Goal: Information Seeking & Learning: Learn about a topic

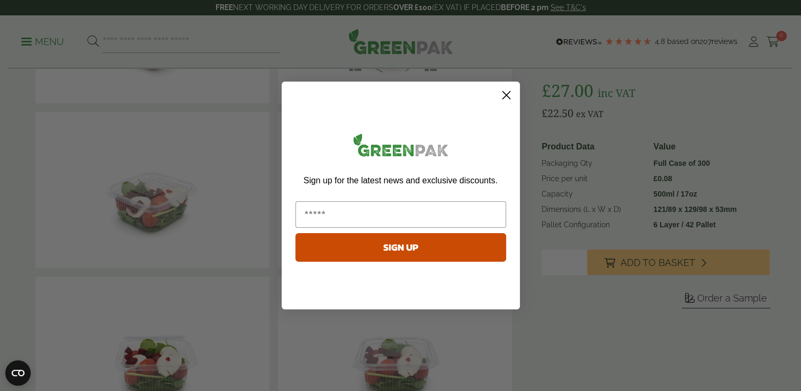
scroll to position [75, 0]
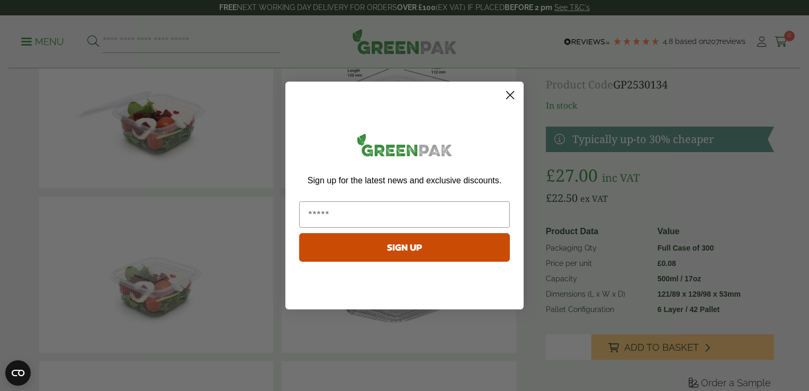
click at [509, 95] on circle "Close dialog" at bounding box center [510, 94] width 17 height 17
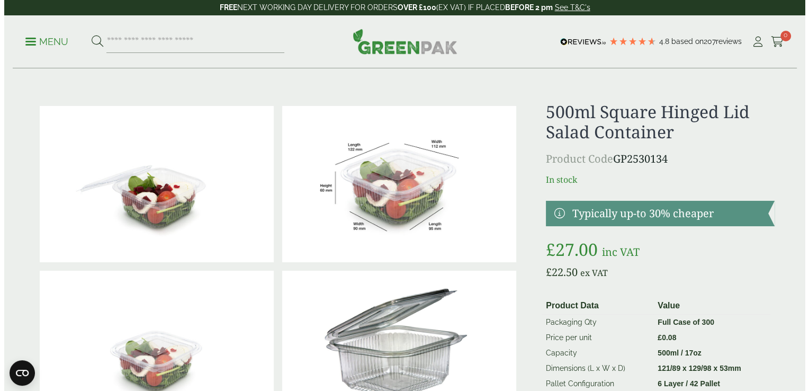
scroll to position [0, 0]
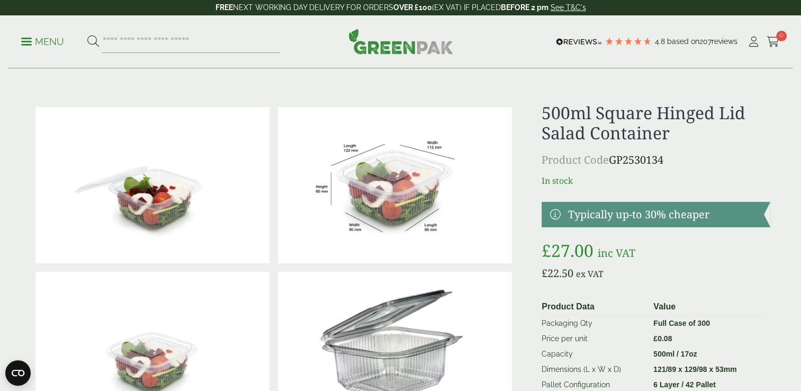
click at [22, 35] on p "Menu" at bounding box center [42, 41] width 43 height 13
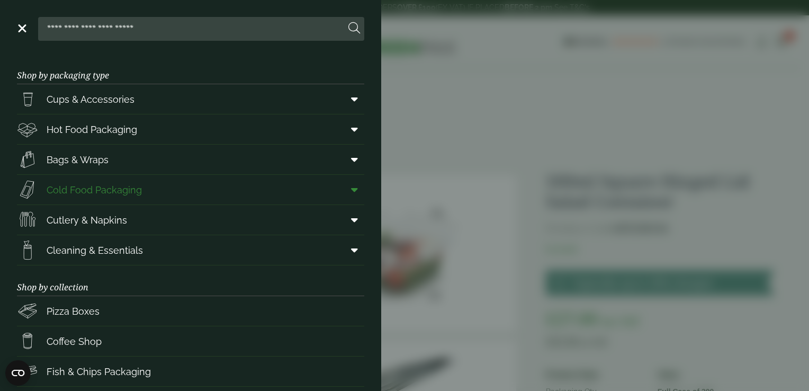
click at [128, 193] on span "Cold Food Packaging" at bounding box center [94, 190] width 95 height 14
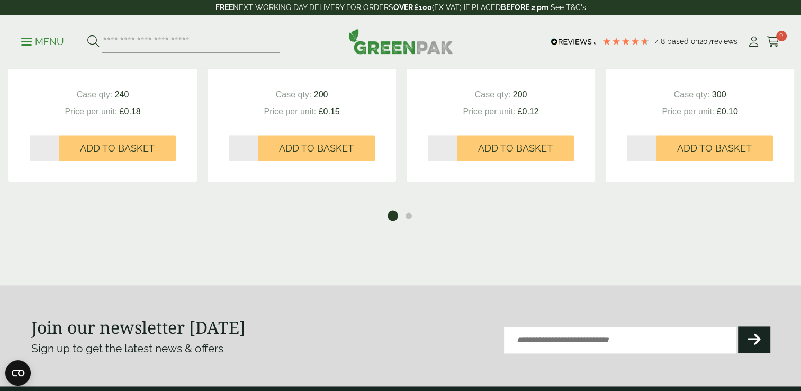
scroll to position [1373, 0]
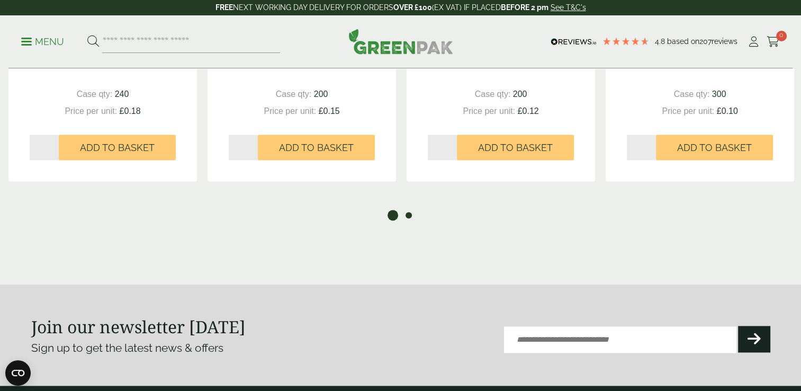
click at [410, 218] on button "2" at bounding box center [409, 215] width 11 height 11
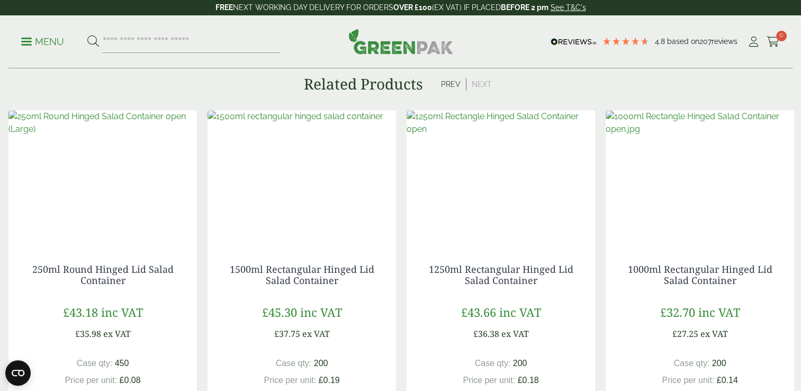
scroll to position [1103, 0]
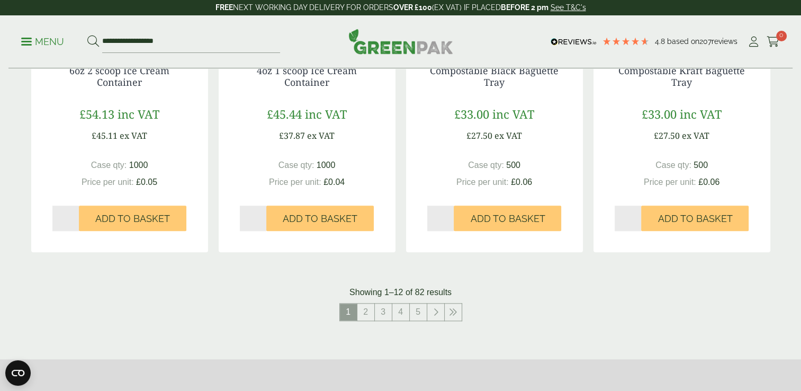
scroll to position [1087, 0]
click at [368, 312] on link "2" at bounding box center [366, 311] width 17 height 17
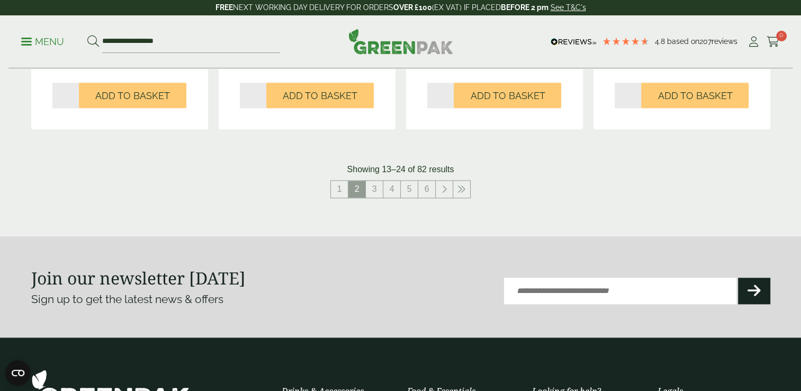
scroll to position [1234, 0]
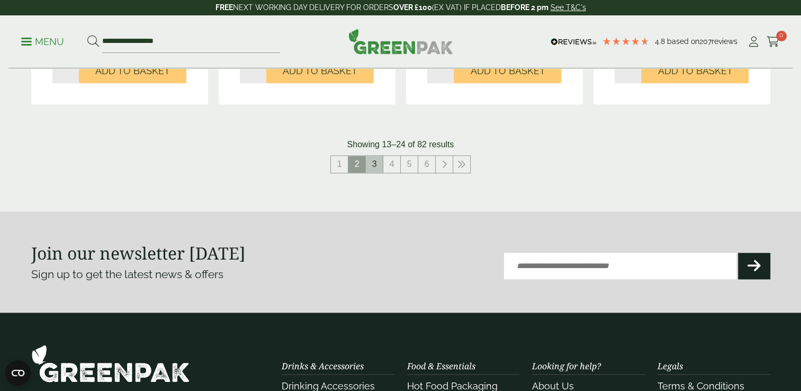
click at [373, 168] on link "3" at bounding box center [374, 164] width 17 height 17
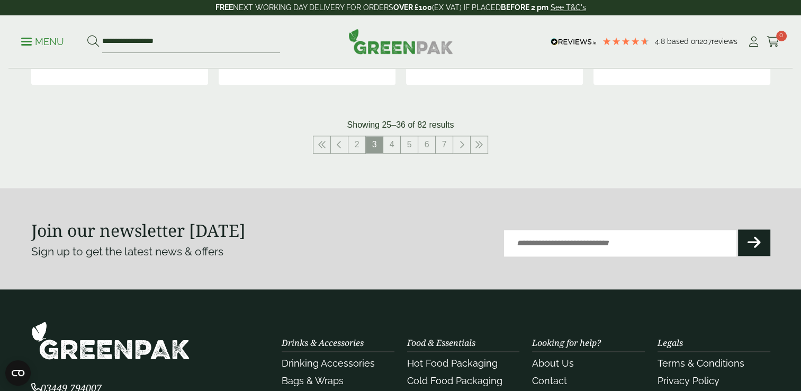
scroll to position [1229, 0]
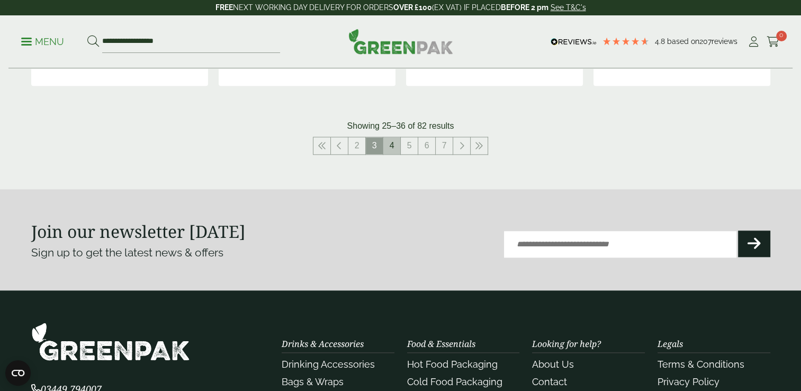
click at [392, 142] on link "4" at bounding box center [392, 145] width 17 height 17
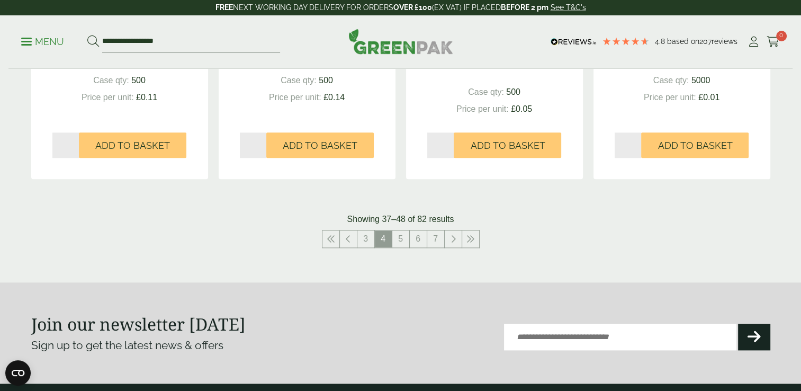
scroll to position [1186, 0]
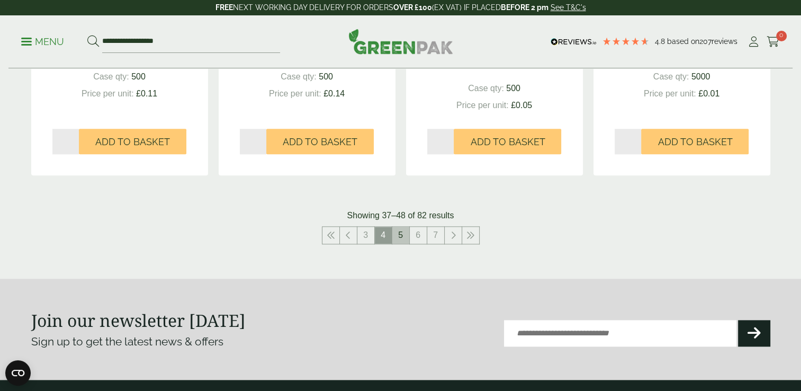
click at [398, 234] on link "5" at bounding box center [401, 235] width 17 height 17
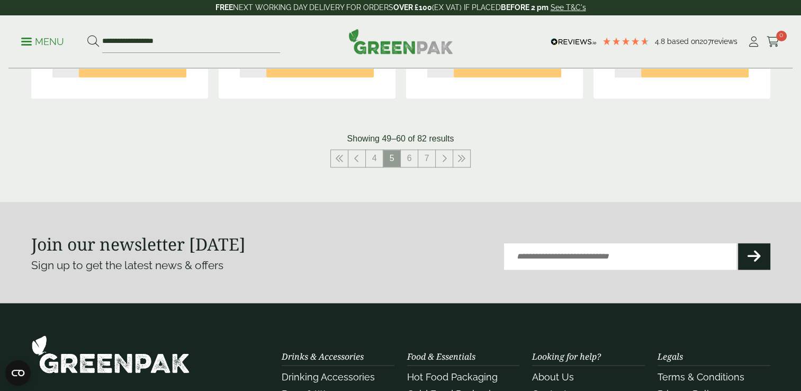
scroll to position [1228, 0]
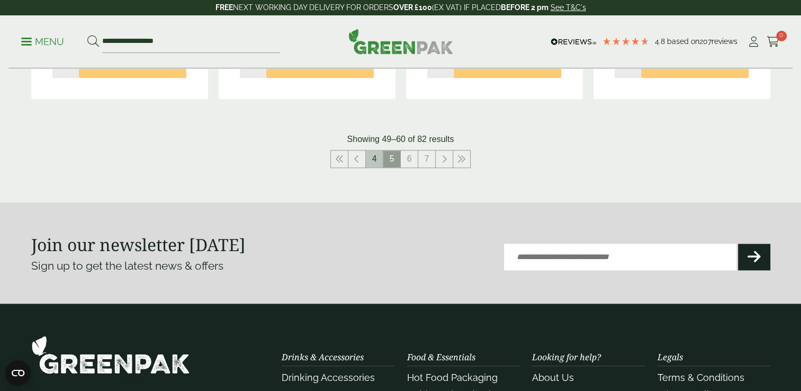
click at [375, 160] on link "4" at bounding box center [374, 158] width 17 height 17
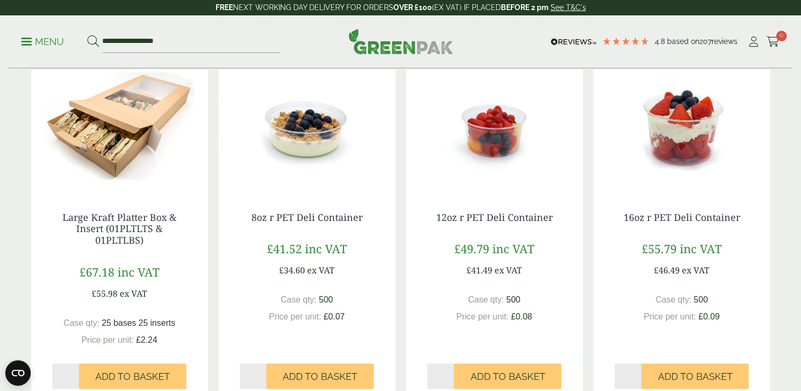
scroll to position [539, 0]
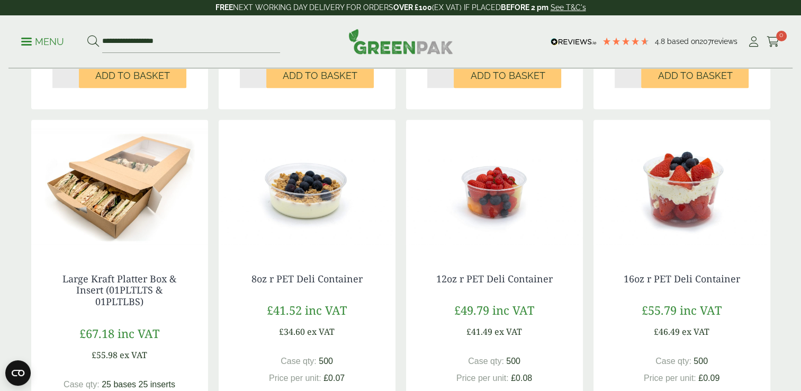
click at [688, 181] on img at bounding box center [682, 186] width 177 height 132
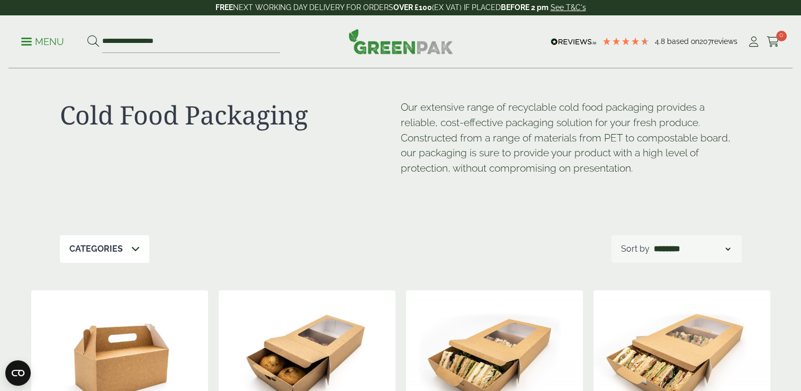
scroll to position [0, 0]
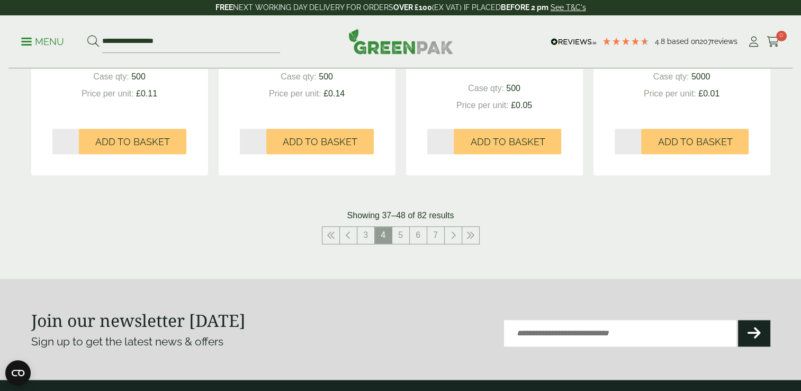
scroll to position [1229, 0]
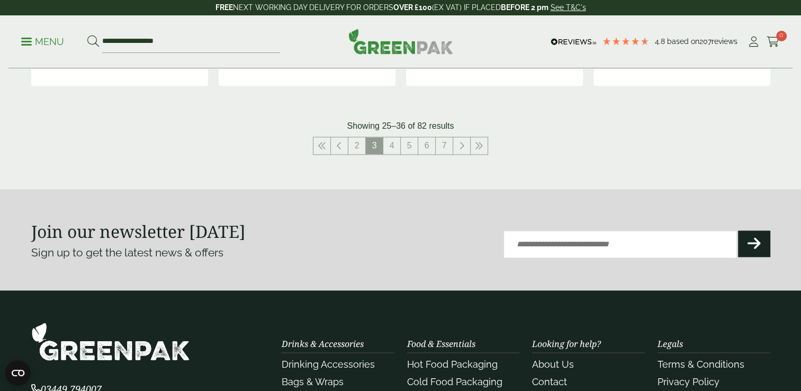
scroll to position [1234, 0]
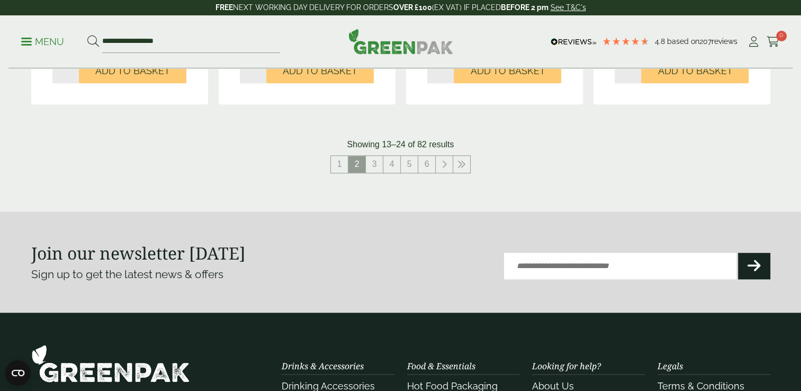
scroll to position [1087, 0]
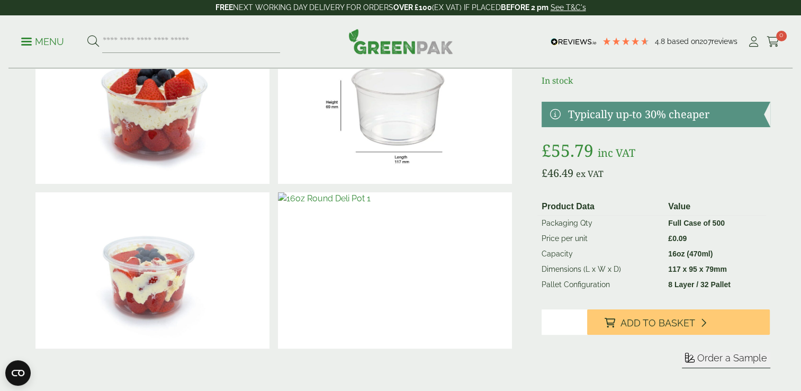
scroll to position [96, 0]
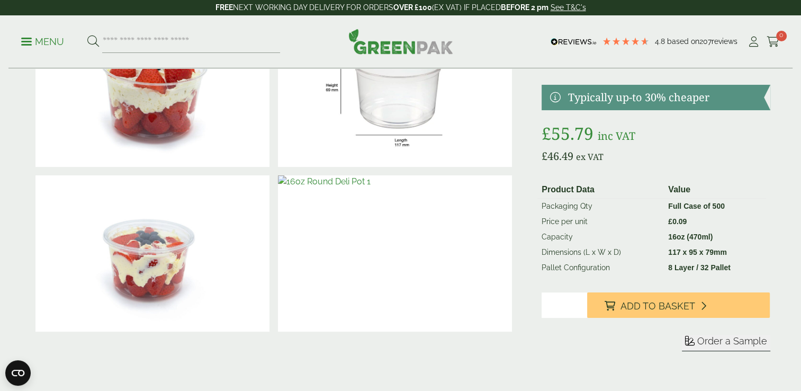
drag, startPoint x: 0, startPoint y: 0, endPoint x: 571, endPoint y: 189, distance: 601.5
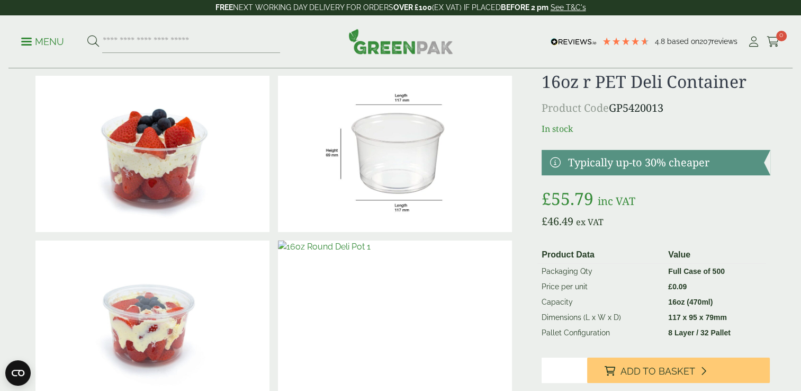
scroll to position [0, 0]
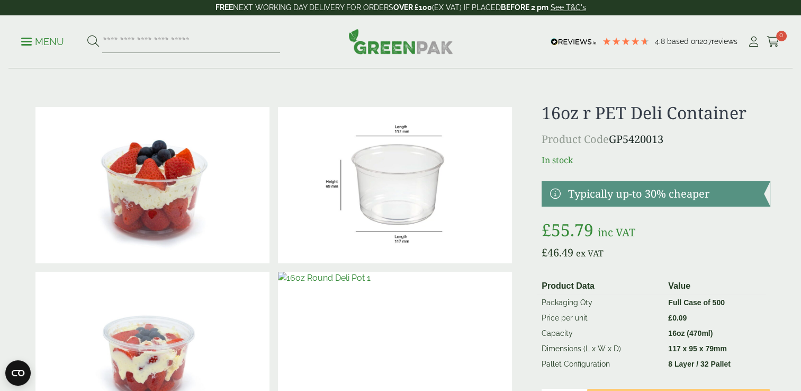
click at [569, 194] on link at bounding box center [656, 193] width 228 height 25
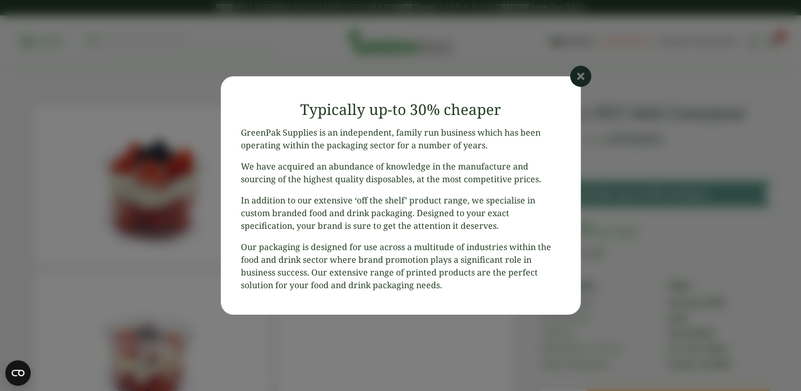
click at [573, 77] on icon at bounding box center [580, 76] width 21 height 21
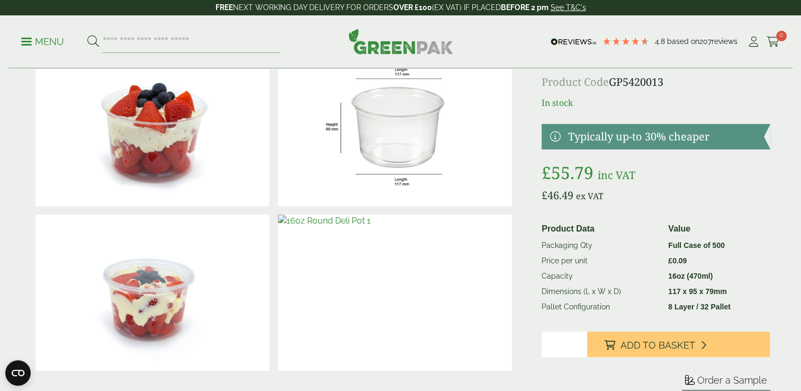
scroll to position [59, 0]
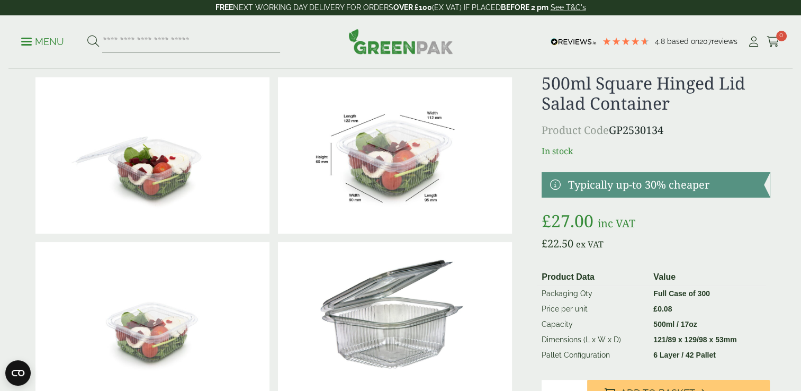
scroll to position [29, 0]
